Goal: Book appointment/travel/reservation

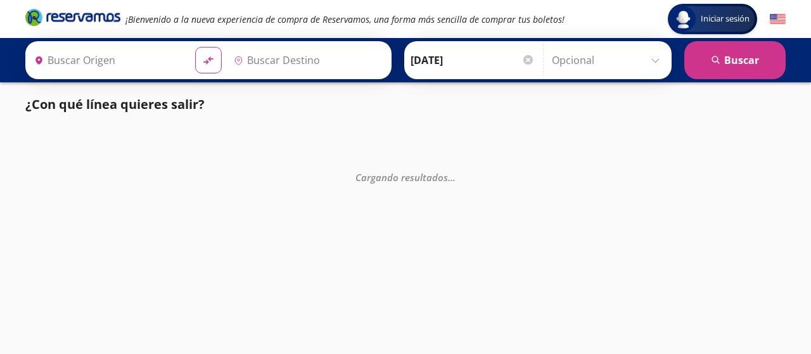
type input "[GEOGRAPHIC_DATA], [GEOGRAPHIC_DATA]"
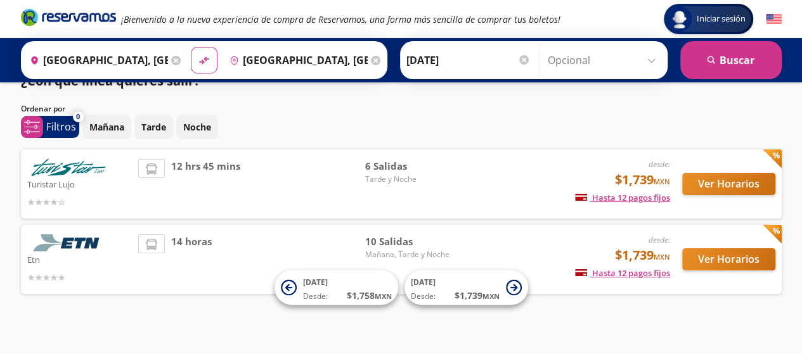
scroll to position [35, 0]
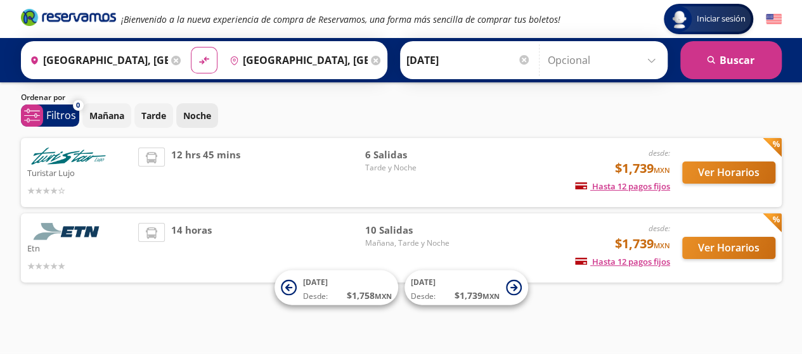
click at [204, 114] on p "Noche" at bounding box center [197, 115] width 28 height 13
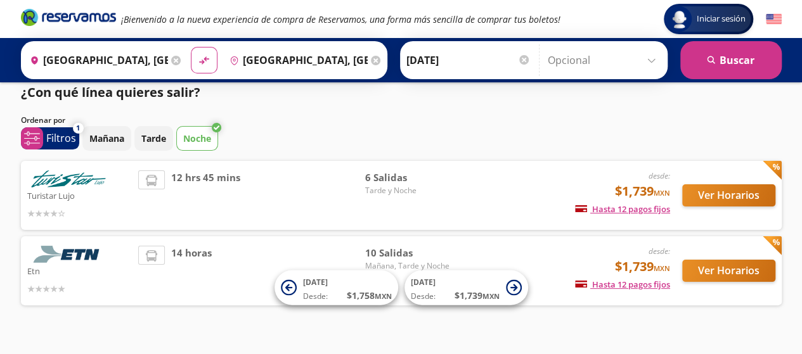
scroll to position [0, 0]
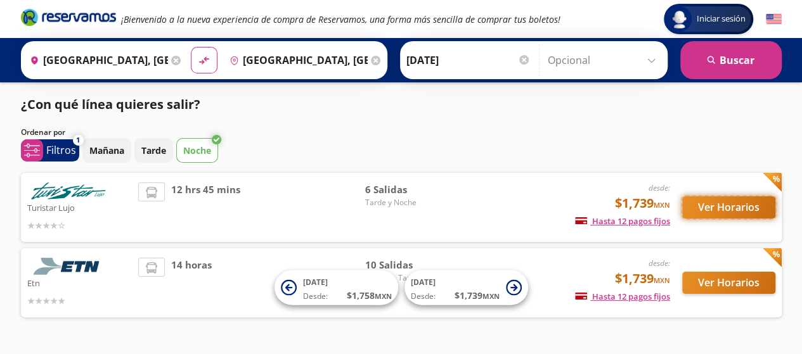
click at [720, 207] on button "Ver Horarios" at bounding box center [728, 207] width 93 height 22
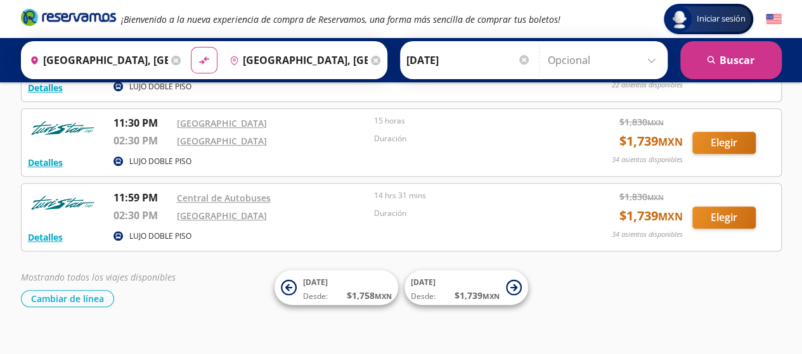
scroll to position [355, 0]
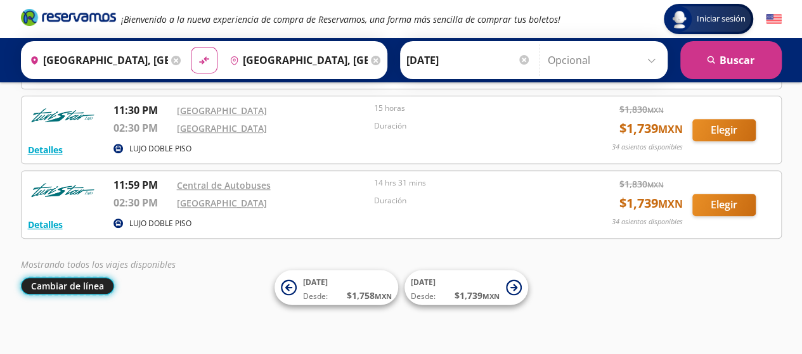
click at [83, 288] on button "Cambiar de línea" at bounding box center [67, 286] width 93 height 17
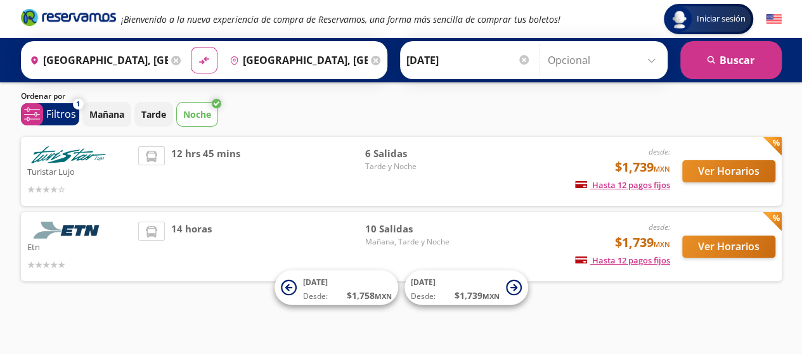
scroll to position [35, 0]
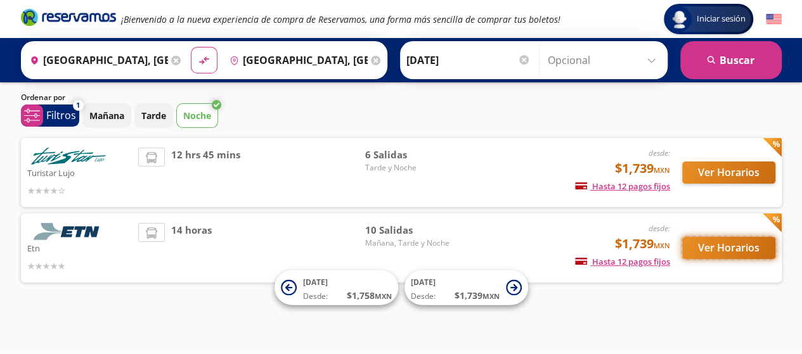
click at [716, 253] on button "Ver Horarios" at bounding box center [728, 248] width 93 height 22
